Goal: Go to known website: Access a specific website the user already knows

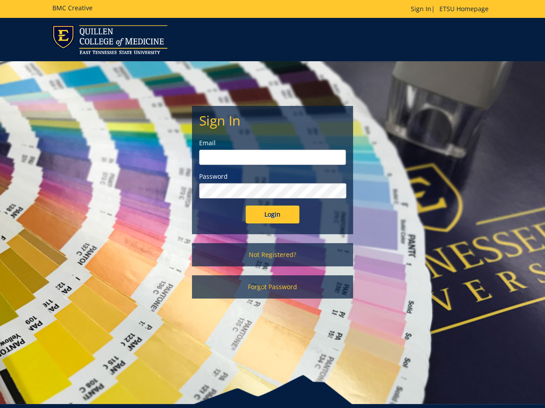
type input "[EMAIL_ADDRESS][DOMAIN_NAME]"
click at [286, 216] on input "Login" at bounding box center [272, 215] width 54 height 18
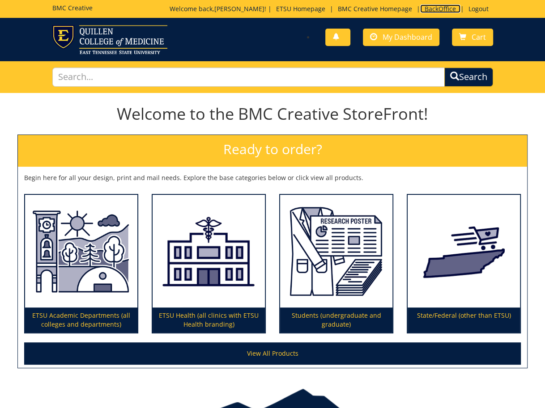
click at [431, 13] on link "BackOffice" at bounding box center [440, 8] width 40 height 8
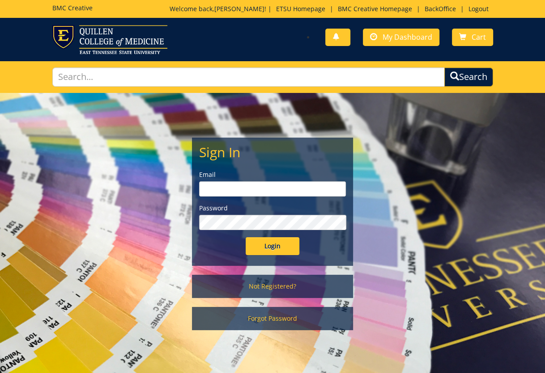
type input "[EMAIL_ADDRESS][DOMAIN_NAME]"
click at [267, 249] on input "Login" at bounding box center [272, 246] width 54 height 18
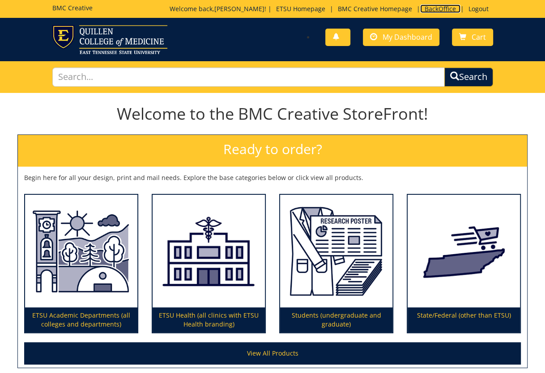
click at [435, 6] on link "BackOffice" at bounding box center [440, 8] width 40 height 8
